Goal: Task Accomplishment & Management: Use online tool/utility

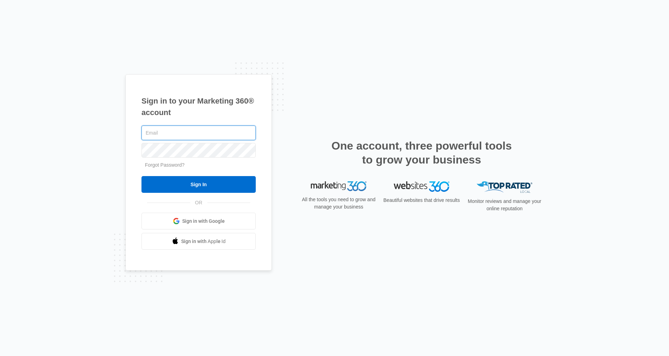
type input "[PERSON_NAME][EMAIL_ADDRESS][DOMAIN_NAME]"
click at [142, 176] on input "Sign In" at bounding box center [199, 184] width 114 height 17
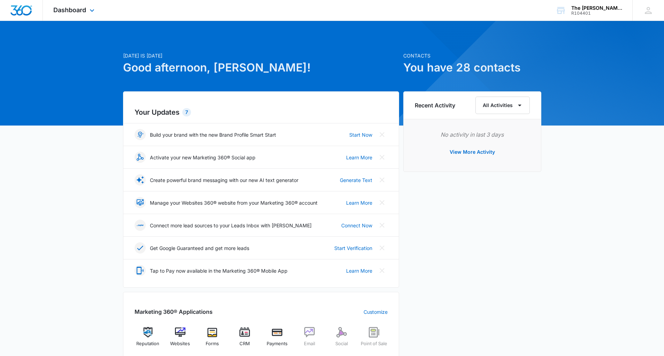
click at [87, 2] on div "Dashboard Apps Reputation Websites Forms CRM Email Social Payments POS Content …" at bounding box center [75, 10] width 64 height 21
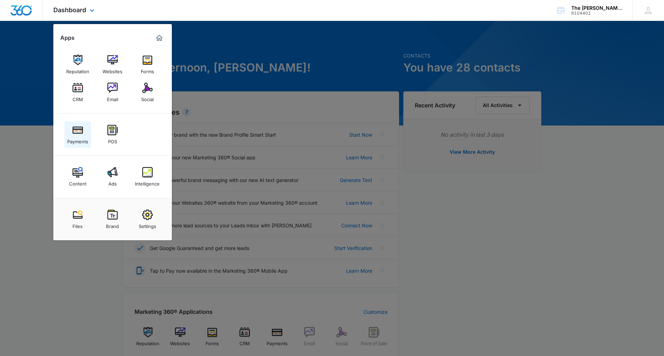
click at [74, 139] on div "Payments" at bounding box center [77, 139] width 21 height 9
